Goal: Obtain resource: Download file/media

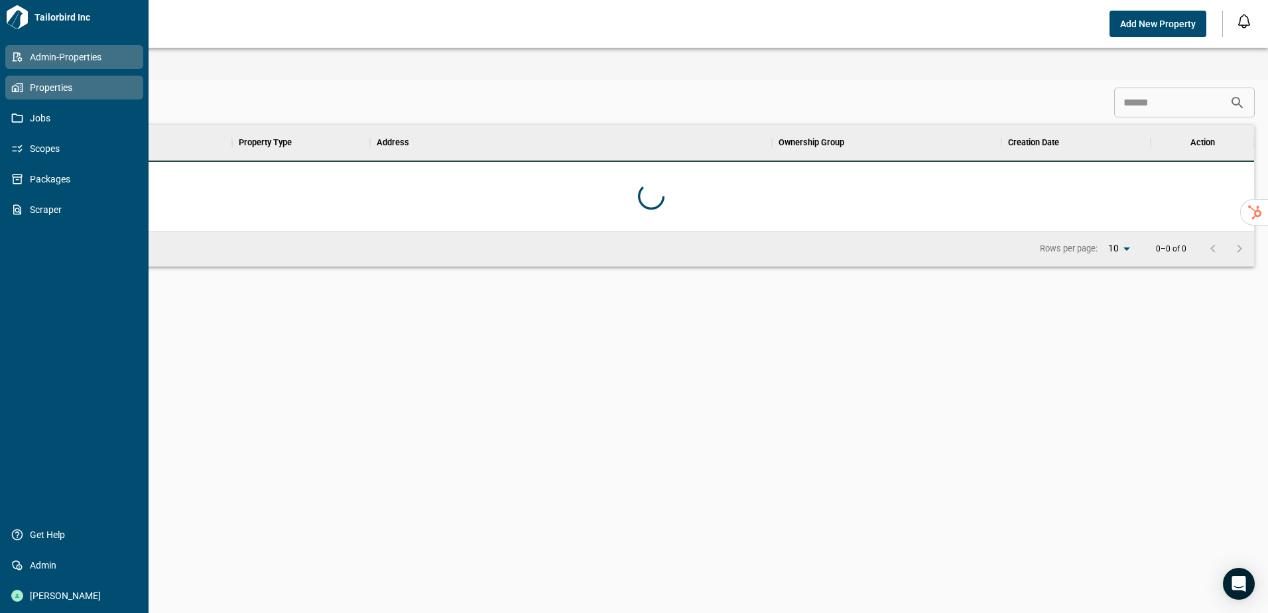
scroll to position [96, 1200]
click at [30, 92] on span "Properties" at bounding box center [76, 87] width 107 height 13
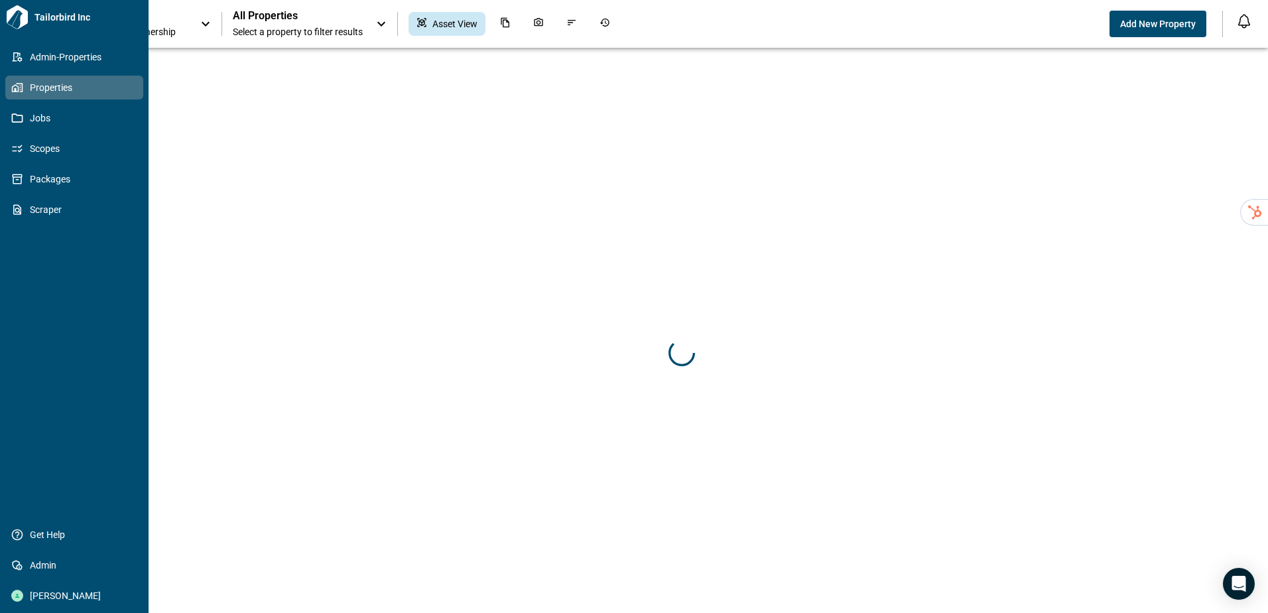
click at [43, 82] on span "Properties" at bounding box center [76, 87] width 107 height 13
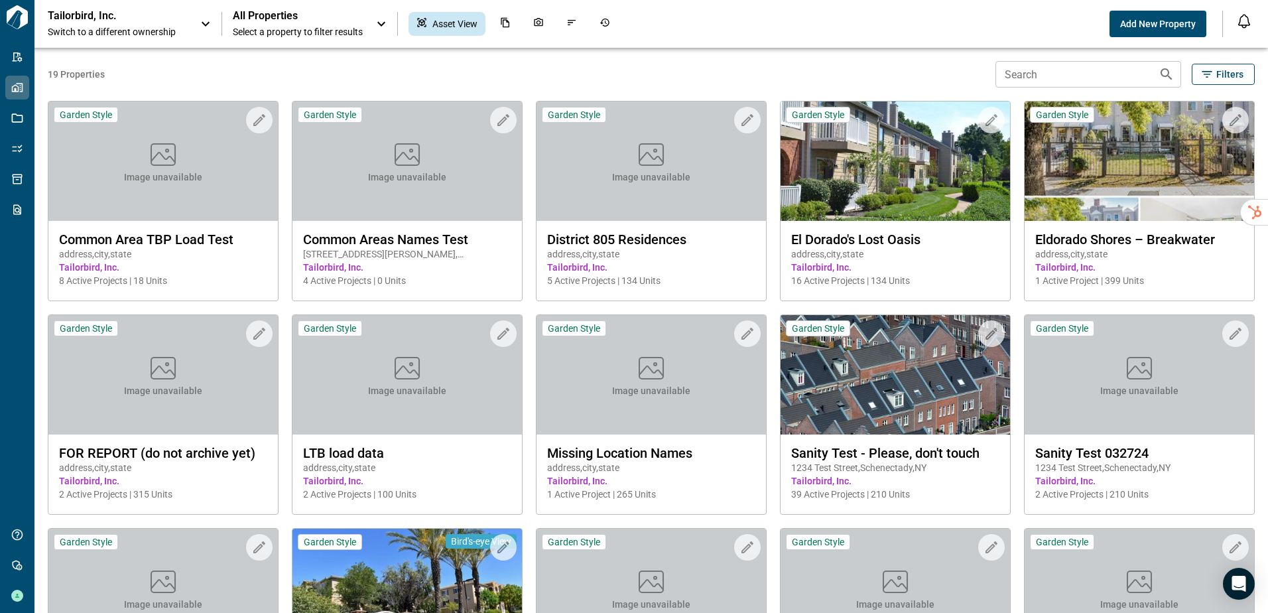
click at [137, 25] on div "Tailorbird, Inc. Switch to a different ownership" at bounding box center [117, 23] width 139 height 29
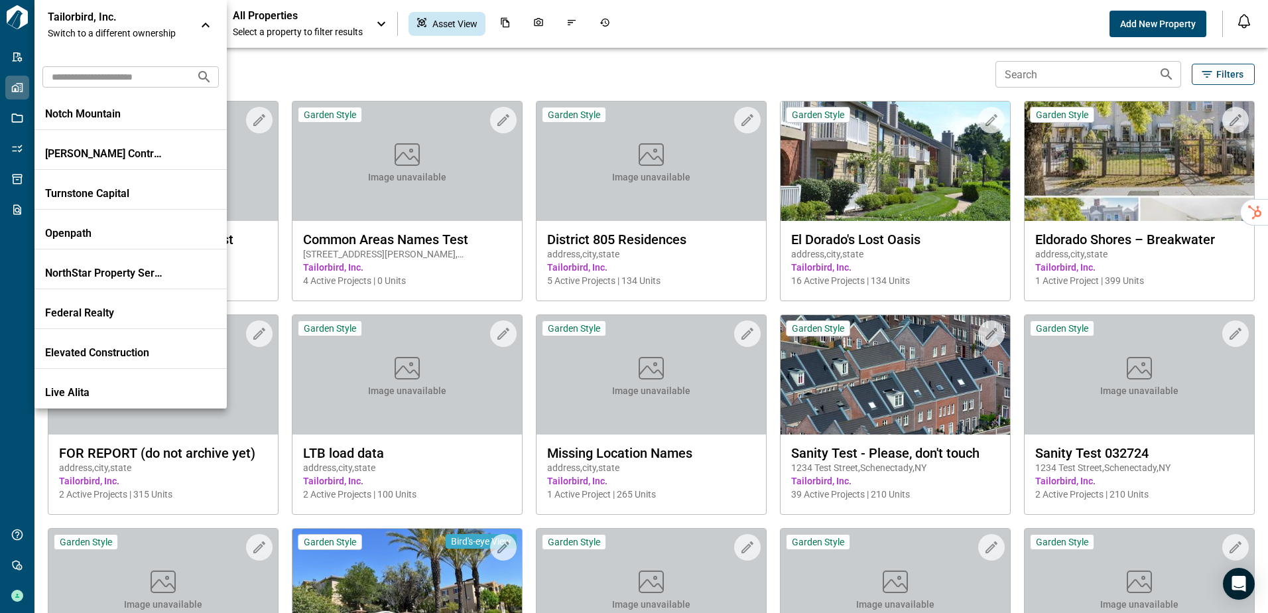
click at [147, 80] on input "text" at bounding box center [113, 76] width 143 height 25
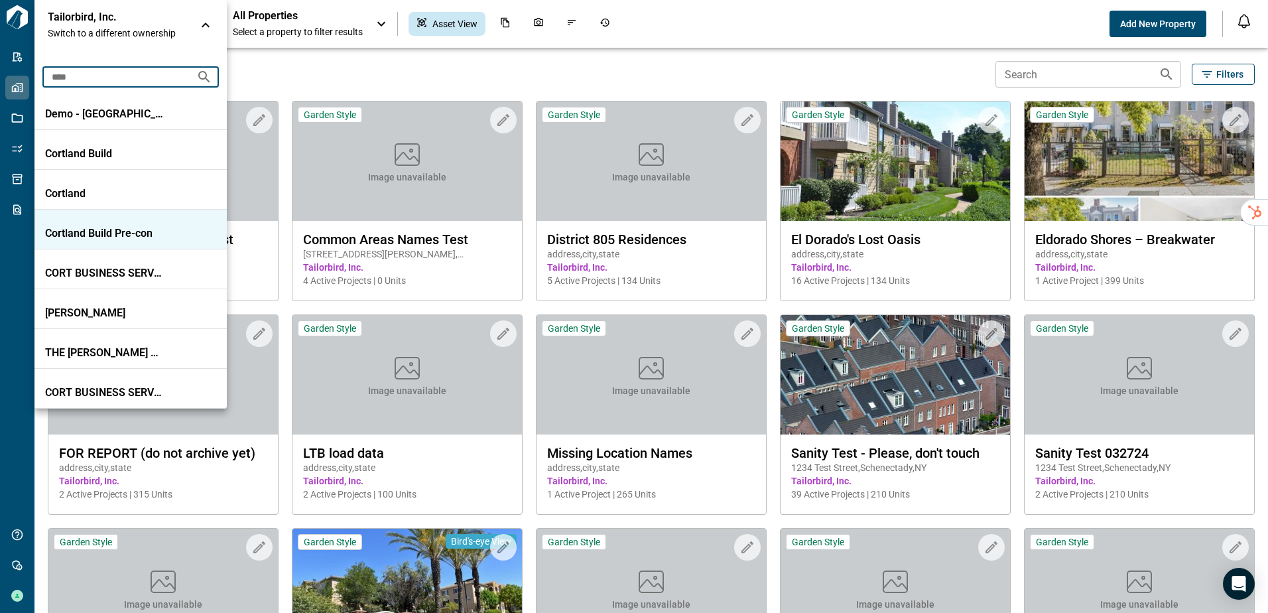
type input "****"
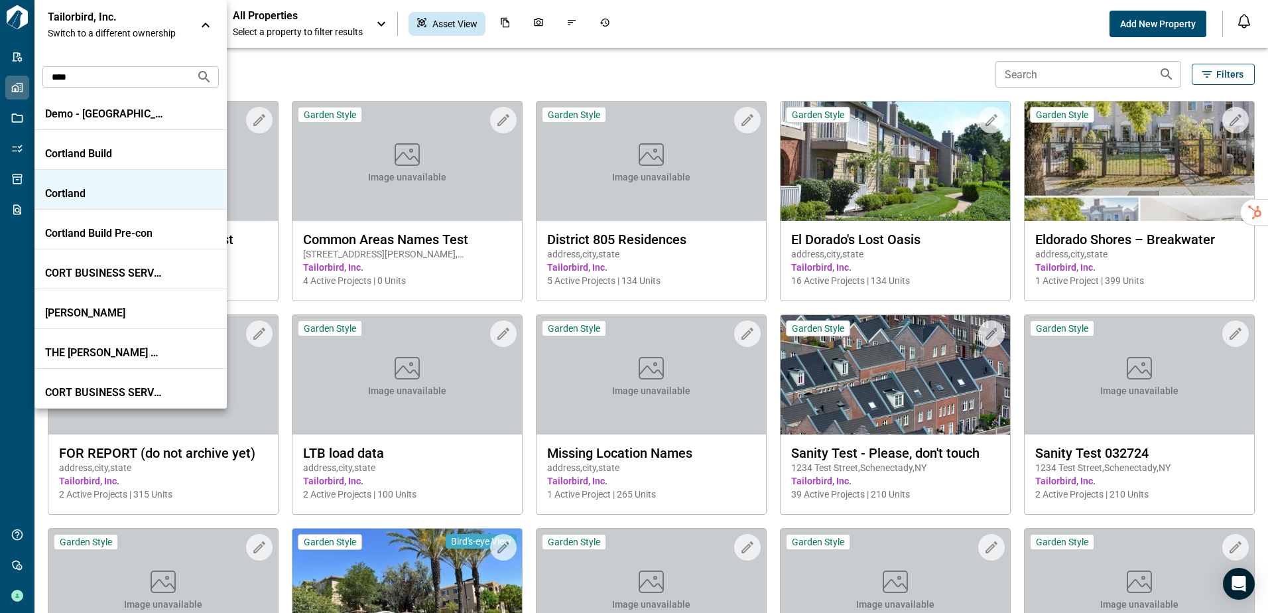
drag, startPoint x: 90, startPoint y: 210, endPoint x: 89, endPoint y: 198, distance: 12.0
click at [89, 198] on div "Demo - Cortland Cortland Build [GEOGRAPHIC_DATA] Cortland Build Pre-con CORT BU…" at bounding box center [130, 249] width 192 height 318
click at [89, 198] on p "Cortland" at bounding box center [104, 193] width 119 height 13
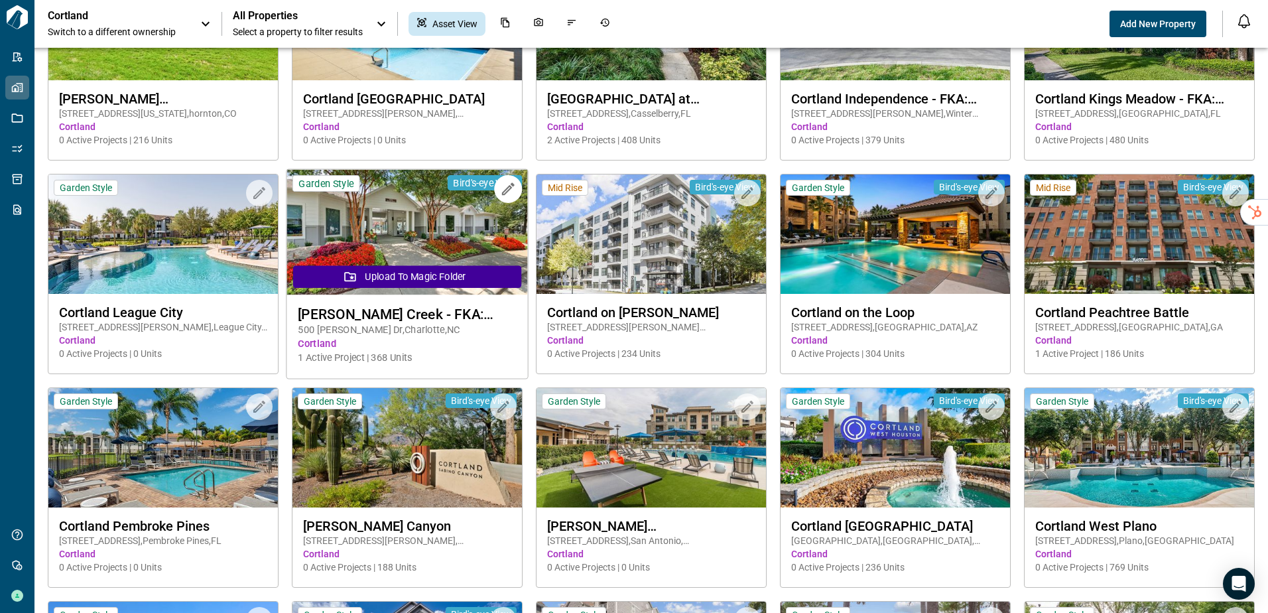
scroll to position [1404, 0]
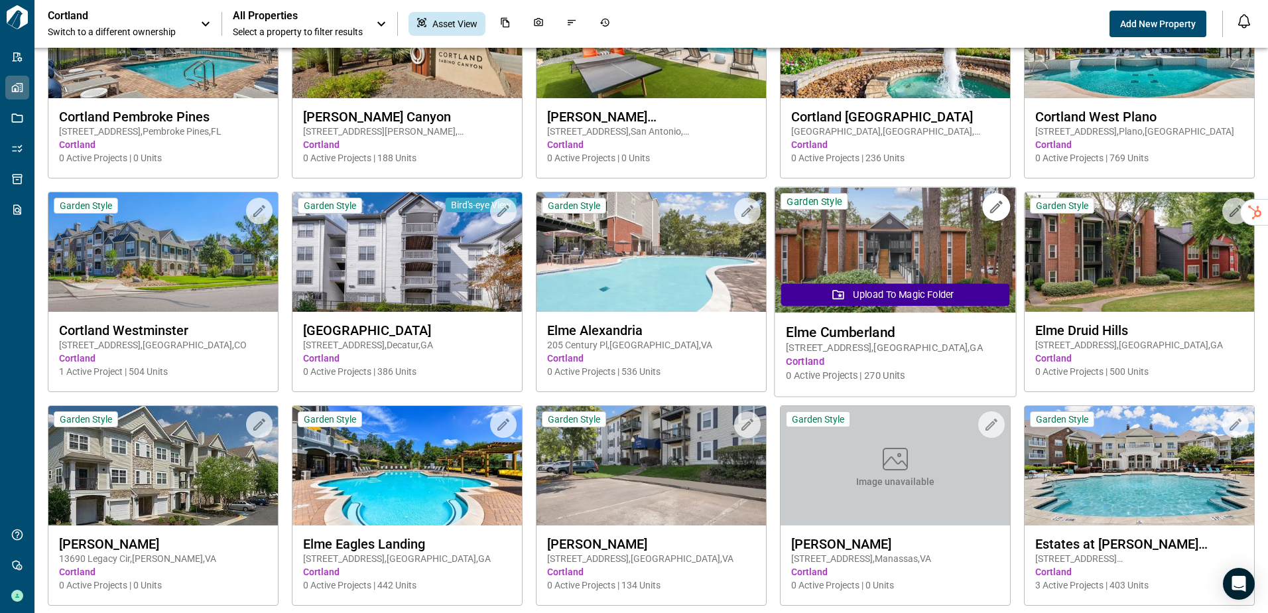
click at [939, 341] on span "[STREET_ADDRESS]" at bounding box center [895, 348] width 219 height 14
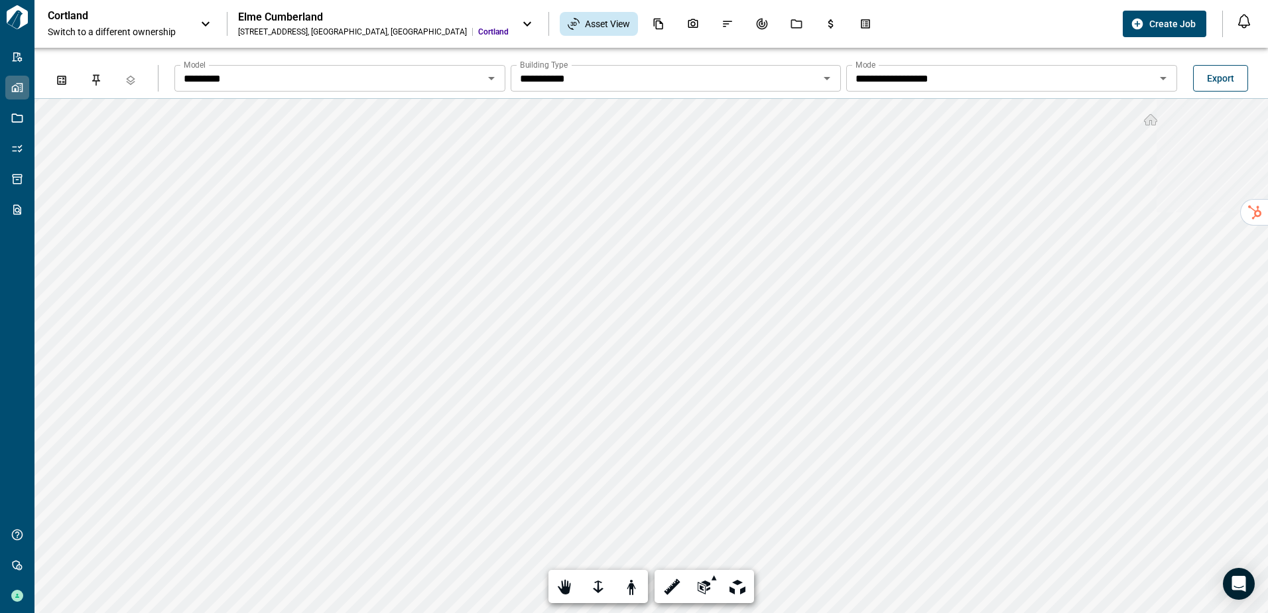
click at [1218, 77] on span "Export" at bounding box center [1220, 78] width 27 height 13
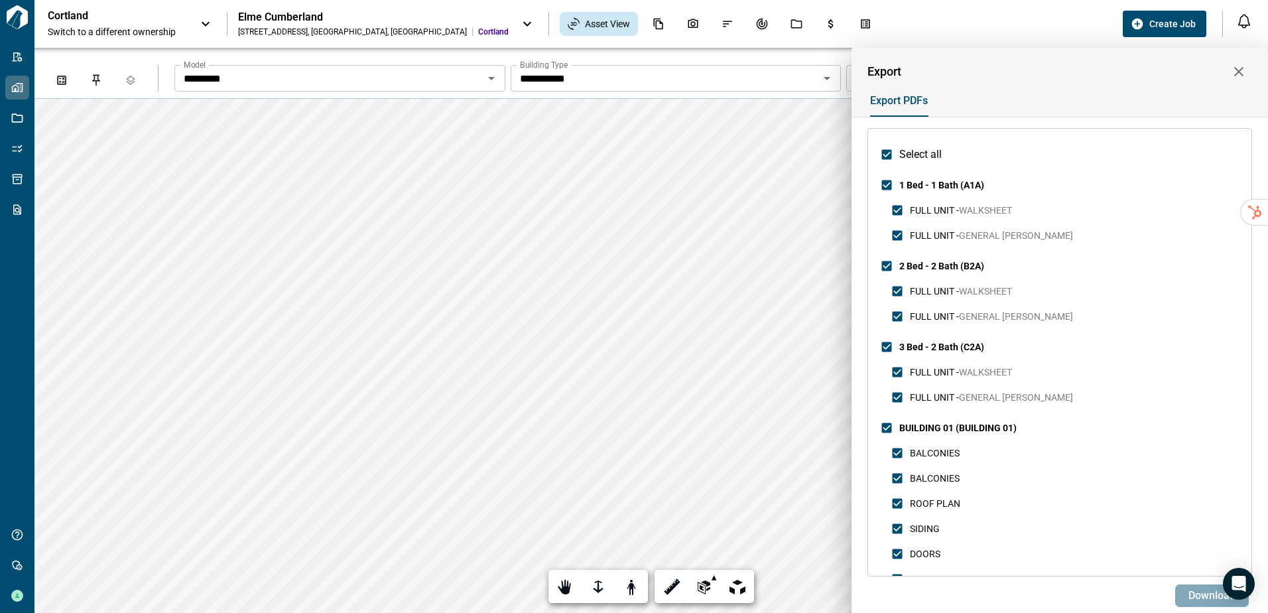
click at [1194, 593] on span "Download" at bounding box center [1211, 595] width 47 height 13
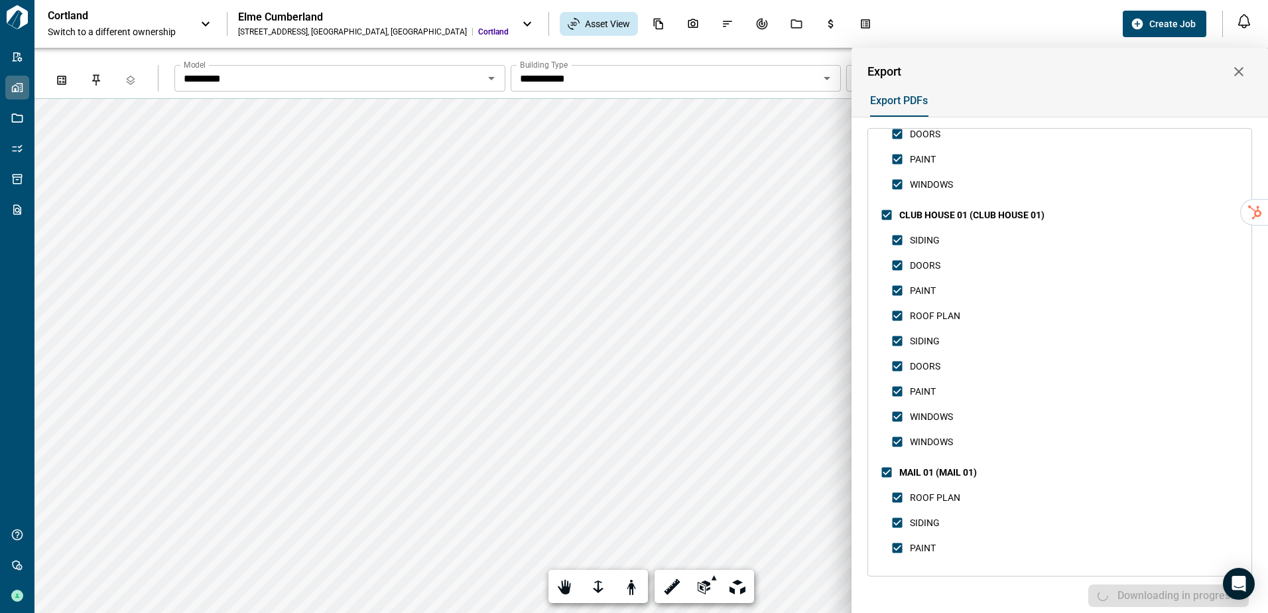
scroll to position [2055, 0]
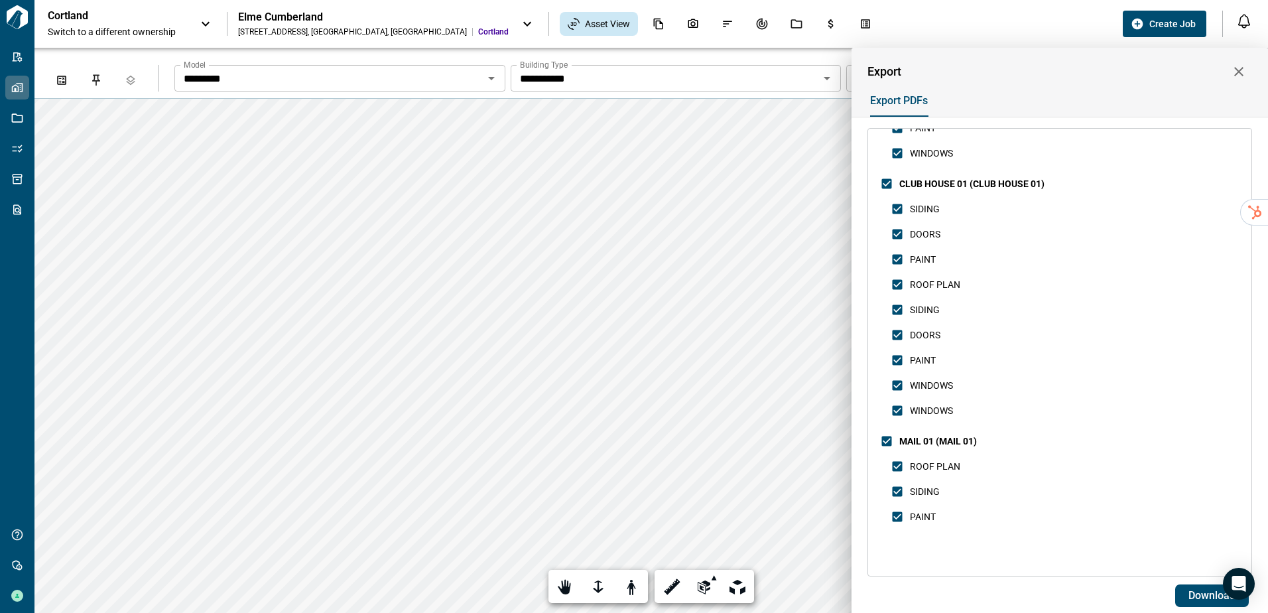
click at [272, 17] on div at bounding box center [634, 306] width 1268 height 613
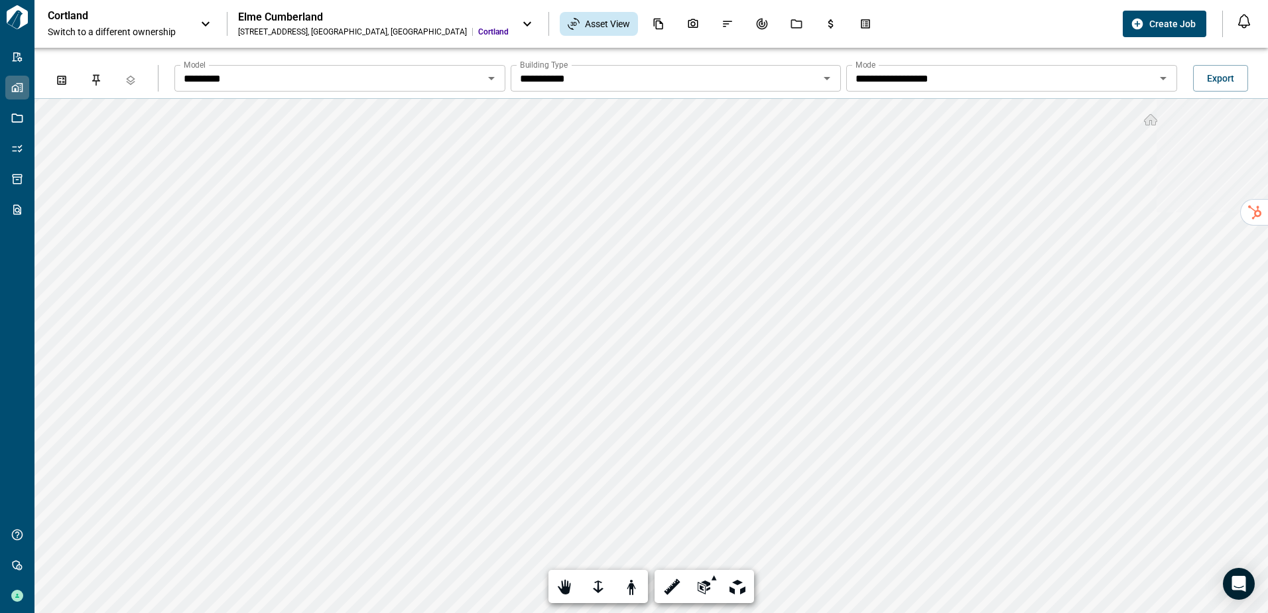
click at [273, 20] on div "Elme Cumberland" at bounding box center [373, 17] width 271 height 13
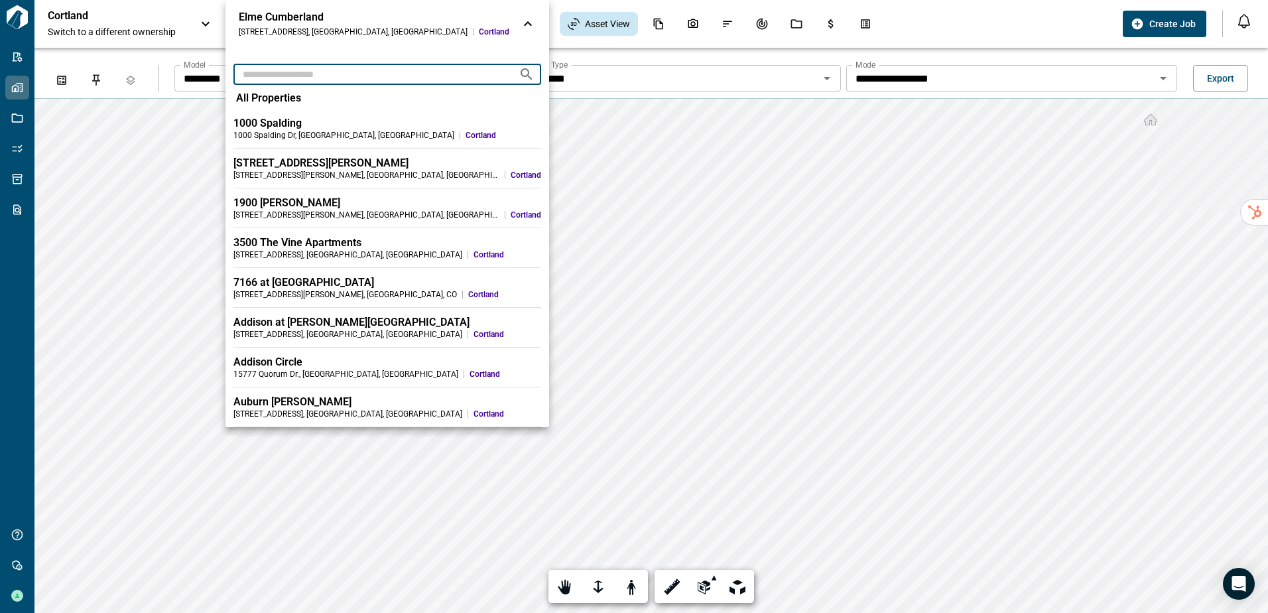
click at [279, 77] on input "text" at bounding box center [370, 74] width 275 height 25
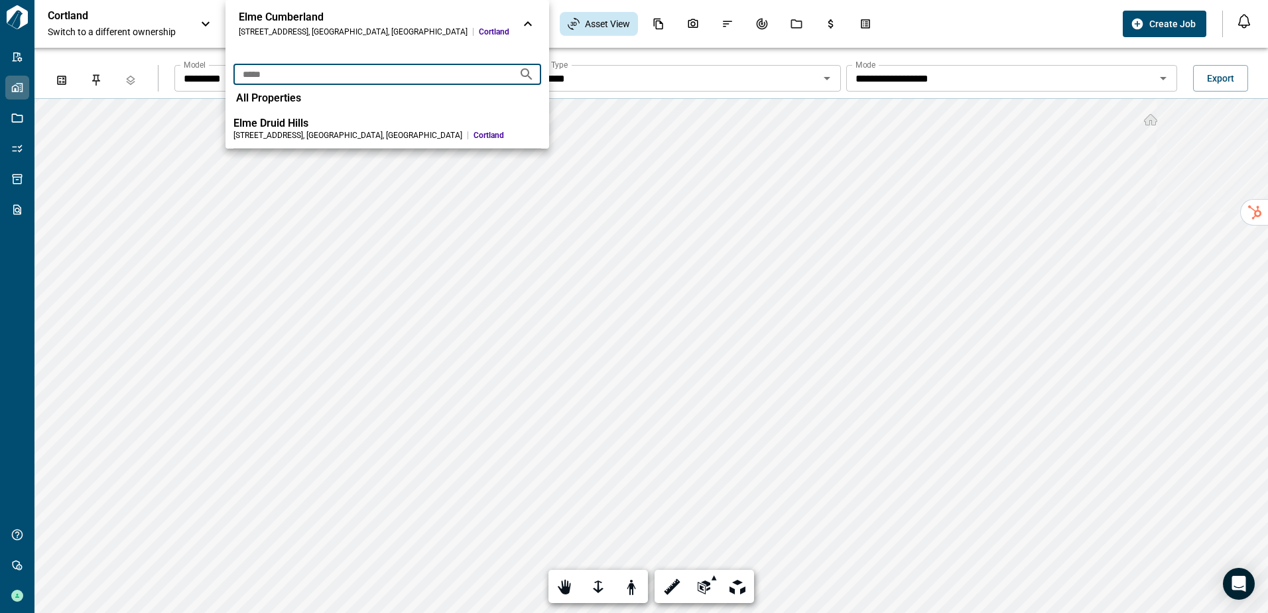
type input "*****"
click at [280, 113] on li "[GEOGRAPHIC_DATA] [STREET_ADDRESS] [GEOGRAPHIC_DATA]" at bounding box center [387, 129] width 324 height 40
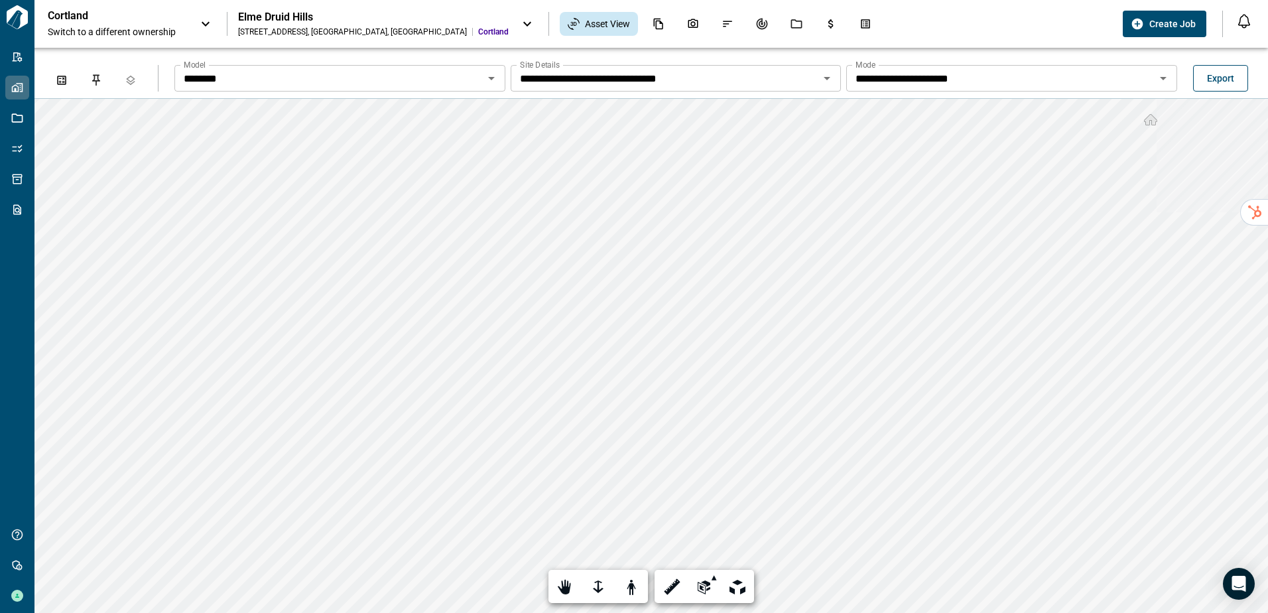
click at [1216, 81] on span "Export" at bounding box center [1220, 78] width 27 height 13
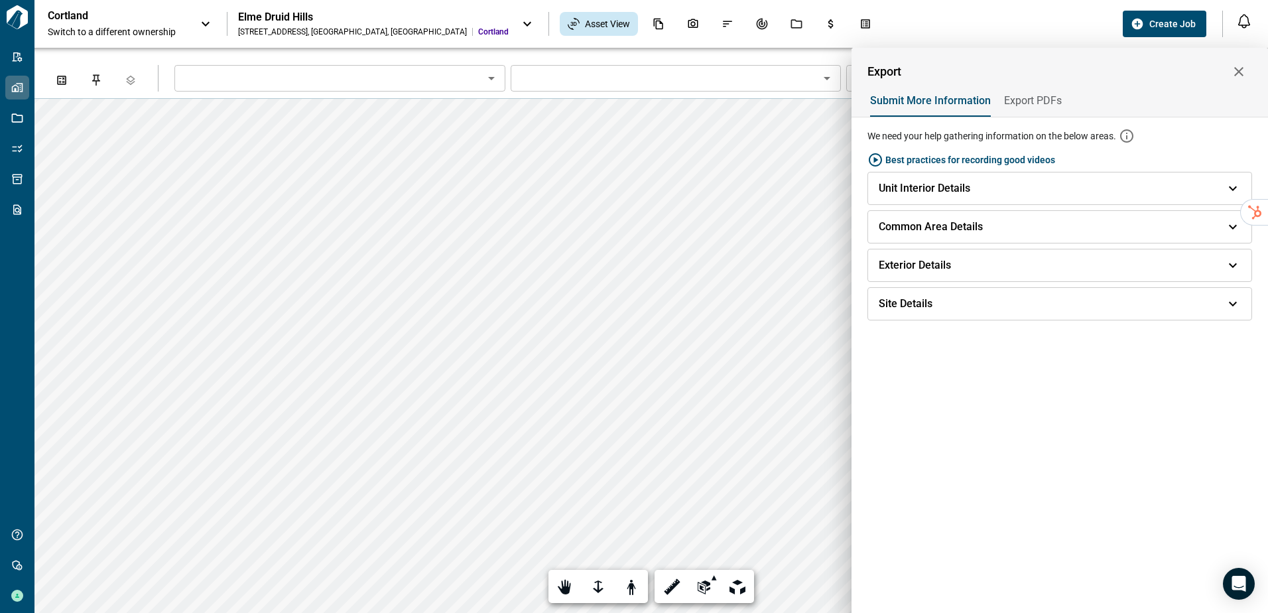
type input "********"
type input "**********"
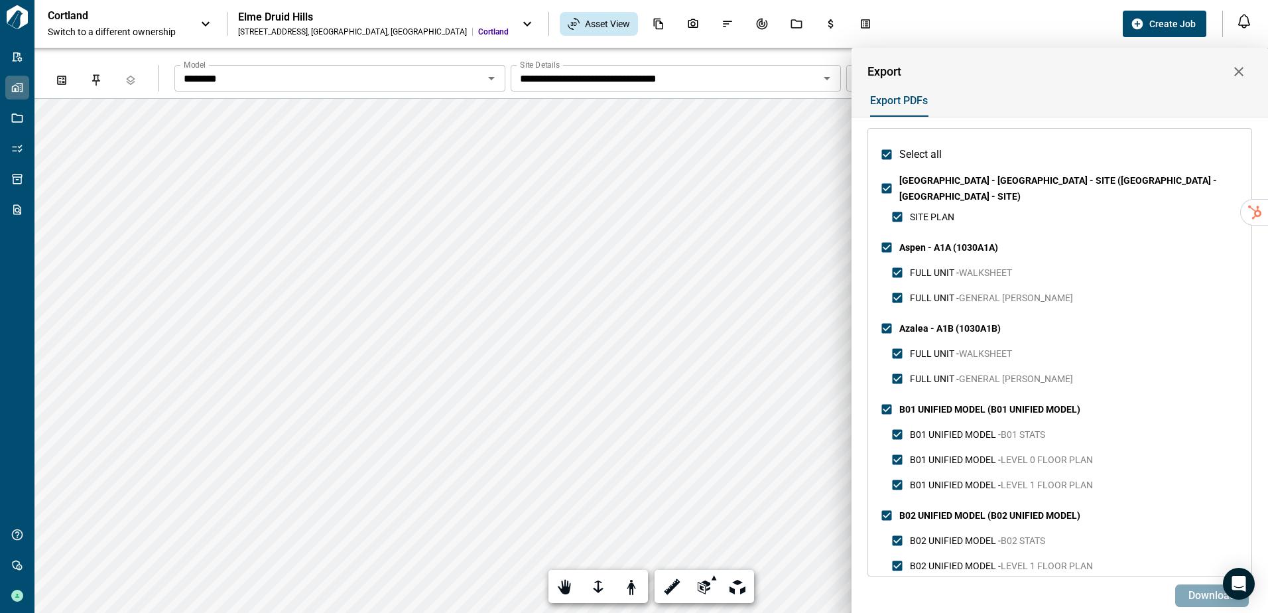
click at [1213, 591] on span "Download" at bounding box center [1211, 595] width 47 height 13
